Goal: Information Seeking & Learning: Learn about a topic

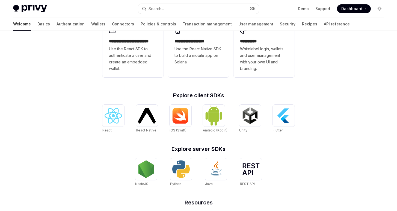
scroll to position [157, 0]
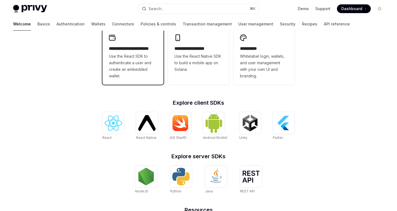
click at [141, 65] on span "Use the React SDK to authenticate a user and create an embedded wallet." at bounding box center [133, 66] width 48 height 26
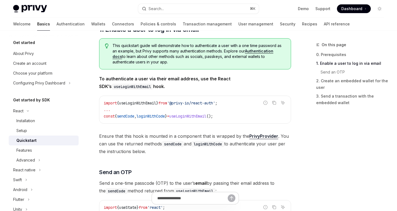
scroll to position [102, 0]
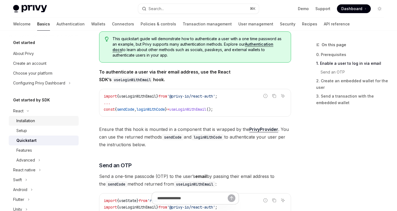
click at [36, 122] on div "Installation" at bounding box center [45, 120] width 59 height 7
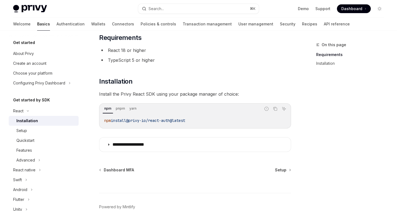
scroll to position [65, 0]
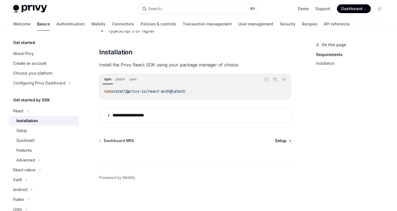
click at [281, 141] on span "Setup" at bounding box center [280, 140] width 11 height 5
type textarea "*"
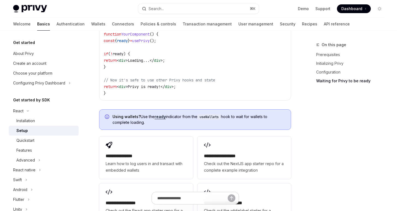
scroll to position [732, 0]
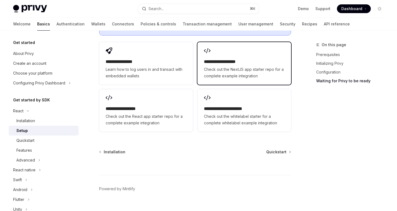
click at [238, 66] on span "Check out the NextJS app starter repo for a complete example integration" at bounding box center [244, 72] width 81 height 13
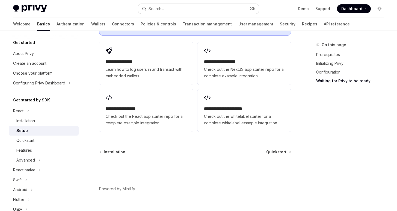
click at [208, 10] on button "Search... ⌘ K" at bounding box center [198, 9] width 121 height 10
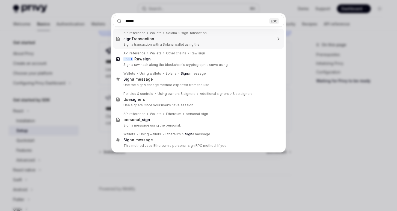
type input "******"
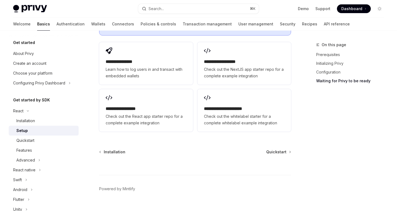
type textarea "*"
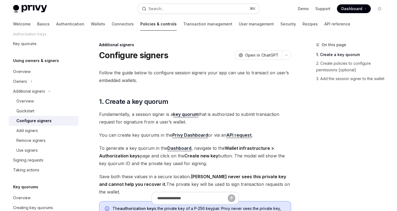
click at [195, 10] on button "Search... ⌘ K" at bounding box center [198, 9] width 121 height 10
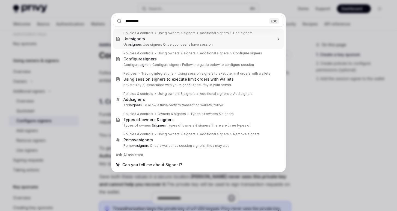
type input "*********"
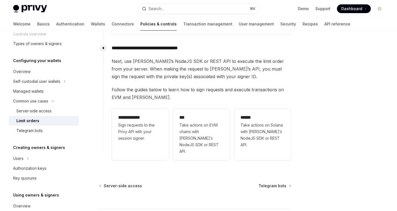
scroll to position [157, 0]
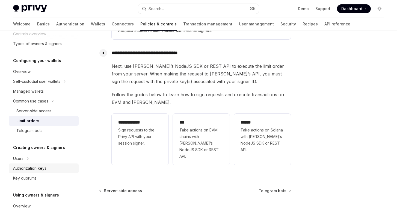
click at [46, 171] on div "Authorization keys" at bounding box center [29, 168] width 33 height 7
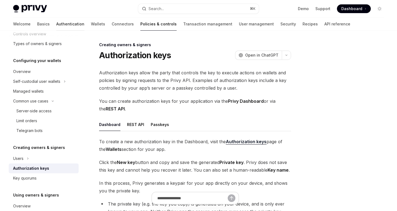
click at [56, 24] on link "Authentication" at bounding box center [70, 23] width 28 height 13
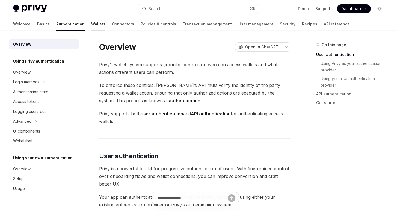
click at [91, 23] on link "Wallets" at bounding box center [98, 23] width 14 height 13
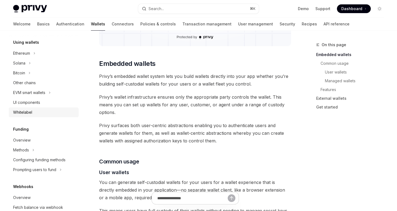
scroll to position [112, 0]
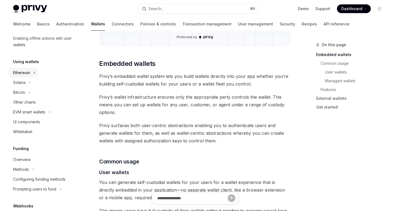
click at [24, 73] on div "Ethereum" at bounding box center [21, 72] width 17 height 7
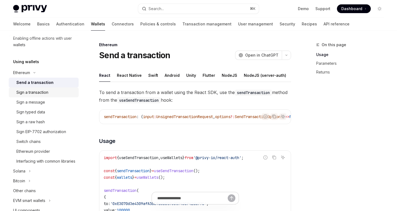
click at [34, 94] on div "Sign a transaction" at bounding box center [32, 92] width 32 height 7
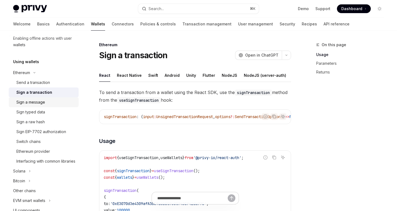
click at [34, 103] on div "Sign a message" at bounding box center [30, 102] width 29 height 7
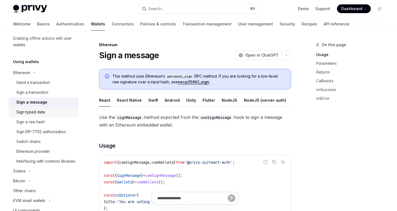
click at [34, 113] on div "Sign typed data" at bounding box center [30, 112] width 29 height 7
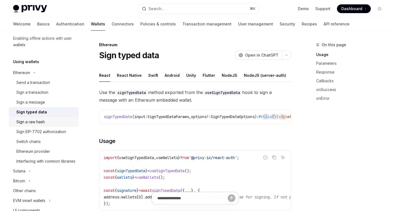
click at [29, 125] on link "Sign a raw hash" at bounding box center [44, 122] width 70 height 10
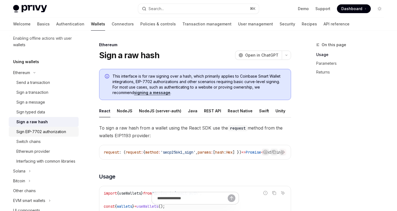
click at [30, 130] on div "Sign EIP-7702 authorization" at bounding box center [41, 131] width 50 height 7
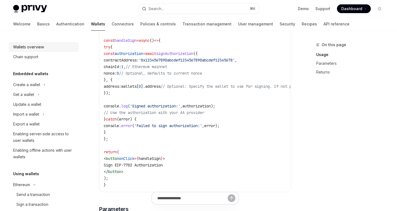
click at [36, 46] on div "Wallets overview" at bounding box center [28, 47] width 31 height 7
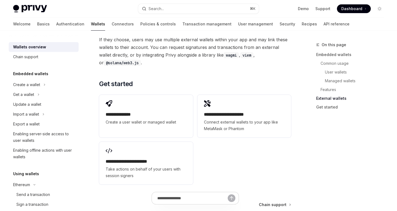
scroll to position [881, 0]
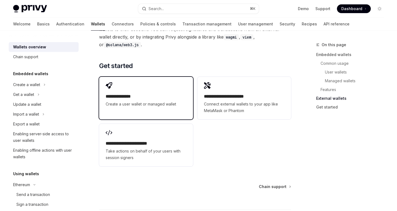
click at [150, 95] on div "**********" at bounding box center [146, 95] width 94 height 36
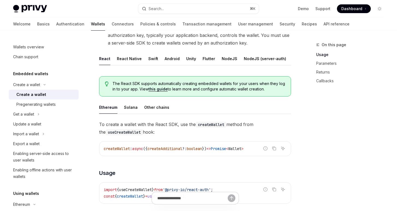
scroll to position [84, 0]
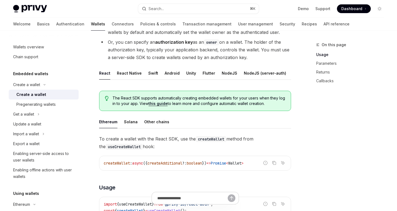
click at [157, 103] on link "this guide" at bounding box center [158, 103] width 19 height 5
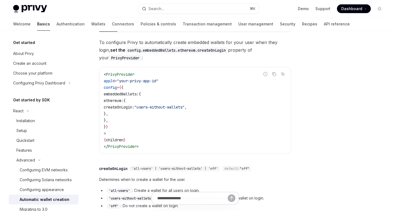
scroll to position [130, 0]
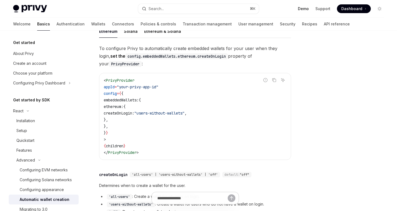
click at [304, 8] on link "Demo" at bounding box center [303, 8] width 11 height 5
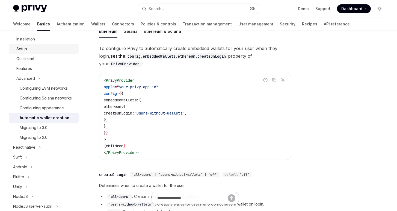
scroll to position [102, 0]
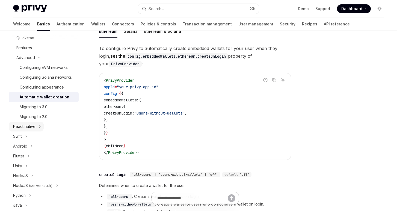
click at [34, 127] on div "React native" at bounding box center [24, 126] width 22 height 7
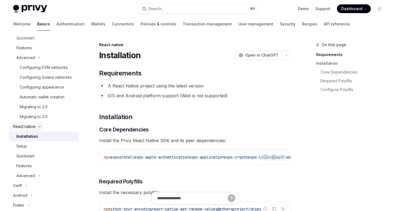
click at [34, 127] on div "React native" at bounding box center [24, 126] width 22 height 7
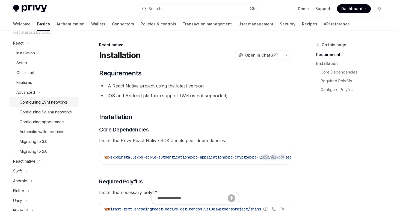
scroll to position [10, 0]
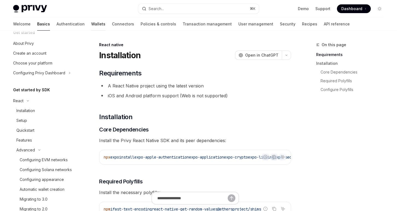
click at [91, 25] on link "Wallets" at bounding box center [98, 23] width 14 height 13
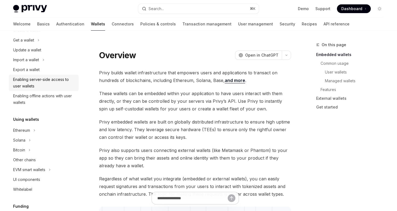
scroll to position [109, 0]
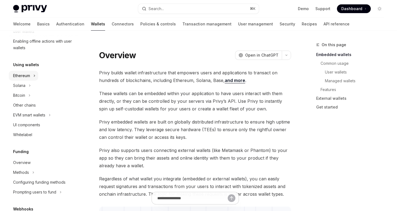
click at [28, 78] on div "Ethereum" at bounding box center [21, 75] width 17 height 7
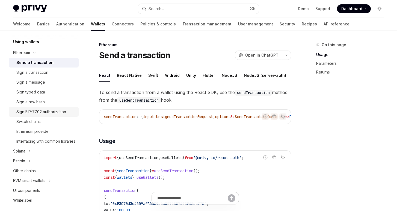
scroll to position [164, 0]
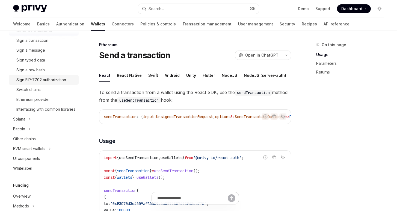
click at [46, 77] on div "Sign EIP-7702 authorization" at bounding box center [41, 79] width 50 height 7
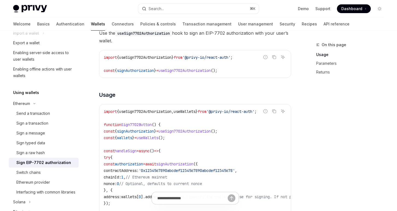
scroll to position [80, 0]
click at [41, 120] on link "Sign a transaction" at bounding box center [44, 124] width 70 height 10
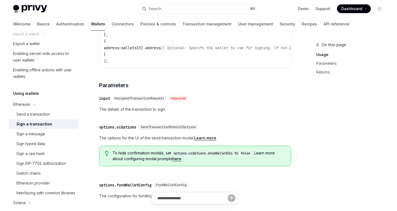
scroll to position [182, 0]
click at [33, 115] on div "Send a transaction" at bounding box center [33, 114] width 34 height 7
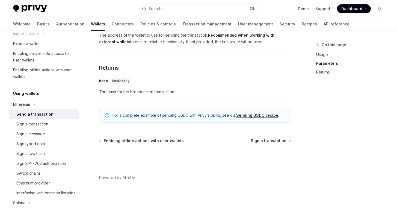
scroll to position [375, 0]
click at [258, 115] on link "Sending USDC recipe" at bounding box center [257, 115] width 42 height 5
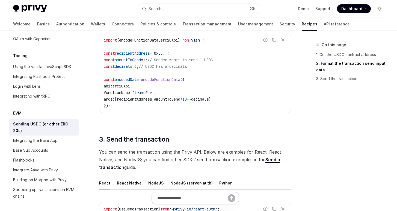
scroll to position [321, 0]
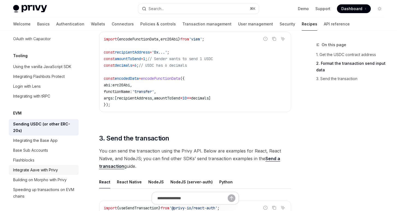
click at [50, 167] on div "Integrate Aave with Privy" at bounding box center [35, 170] width 45 height 7
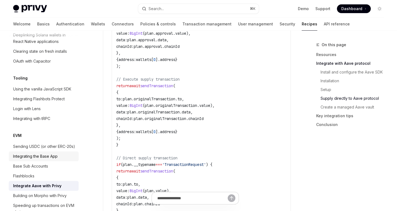
scroll to position [655, 0]
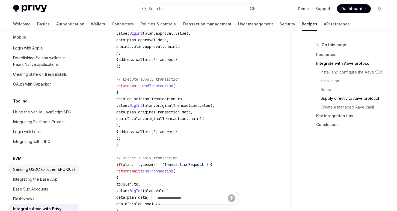
click at [43, 166] on div "Sending USDC (or other ERC-20s)" at bounding box center [44, 169] width 62 height 7
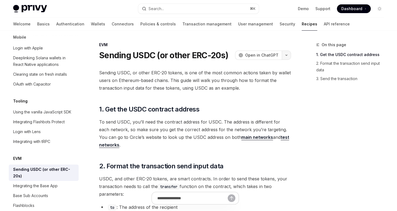
click at [286, 55] on icon "button" at bounding box center [286, 55] width 7 height 2
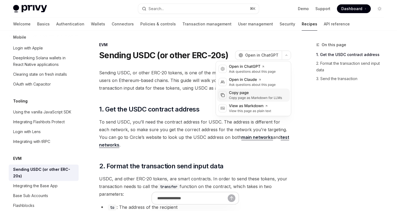
click at [248, 93] on div "Copy page" at bounding box center [255, 92] width 53 height 5
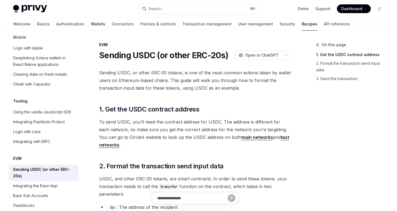
click at [91, 25] on link "Wallets" at bounding box center [98, 23] width 14 height 13
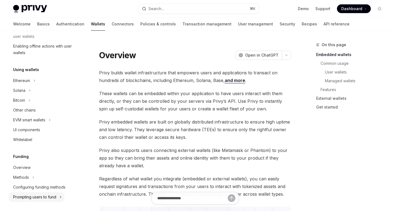
scroll to position [81, 0]
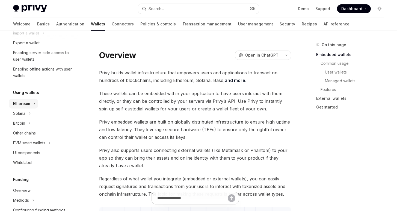
click at [23, 103] on div "Ethereum" at bounding box center [21, 103] width 17 height 7
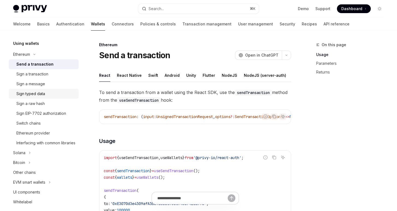
scroll to position [135, 0]
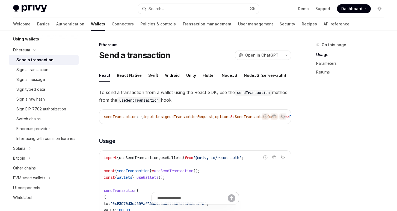
type textarea "*"
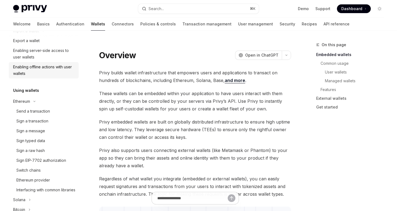
scroll to position [97, 0]
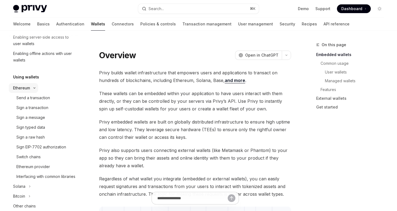
click at [34, 86] on button "Ethereum" at bounding box center [23, 88] width 29 height 10
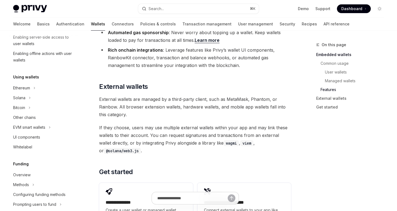
scroll to position [798, 0]
